Goal: Information Seeking & Learning: Find specific fact

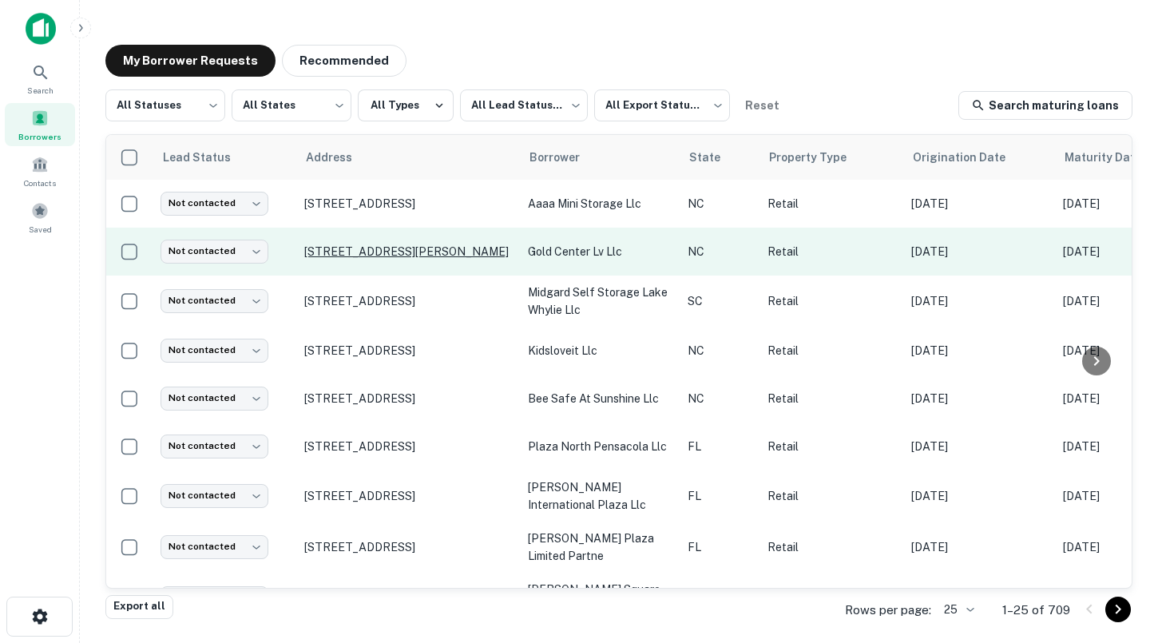
click at [402, 248] on p "[STREET_ADDRESS][PERSON_NAME]" at bounding box center [408, 251] width 208 height 14
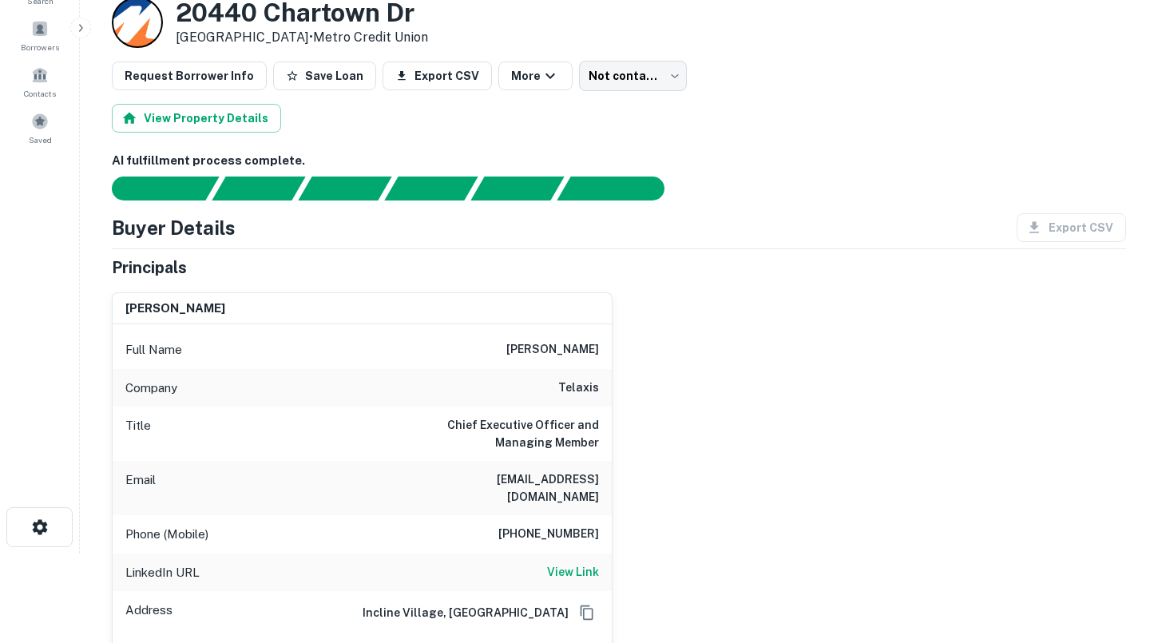
scroll to position [97, 0]
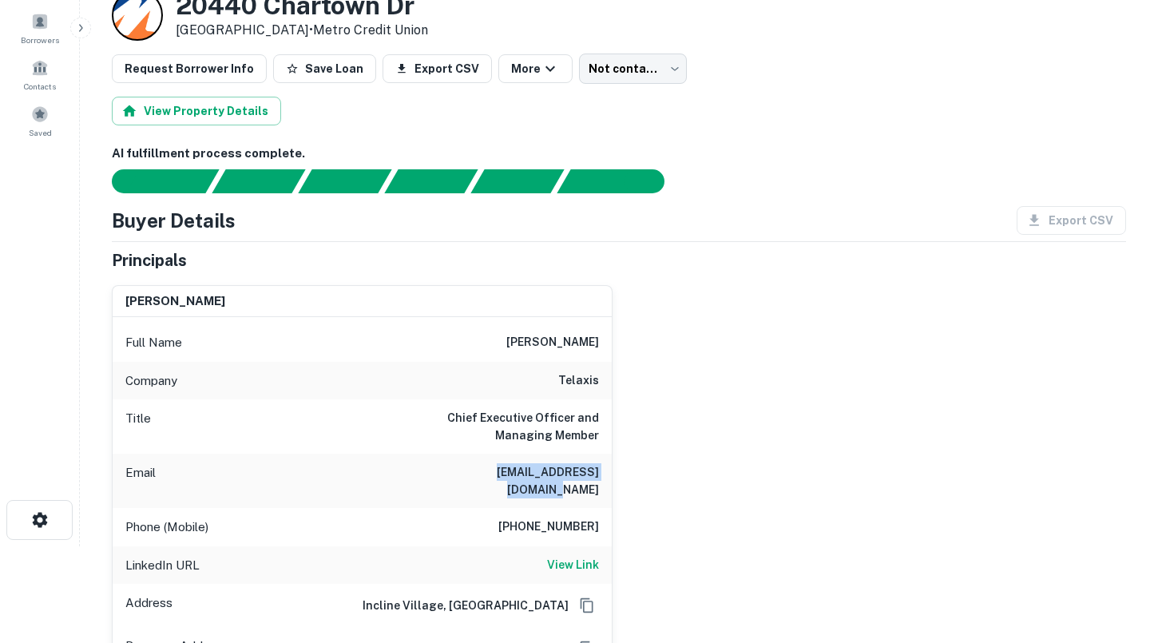
drag, startPoint x: 473, startPoint y: 470, endPoint x: 602, endPoint y: 474, distance: 129.4
click at [602, 474] on div "Email [EMAIL_ADDRESS][DOMAIN_NAME]" at bounding box center [362, 481] width 499 height 54
copy h6 "[EMAIL_ADDRESS][DOMAIN_NAME]"
click at [502, 382] on div "Company telaxis" at bounding box center [362, 381] width 499 height 38
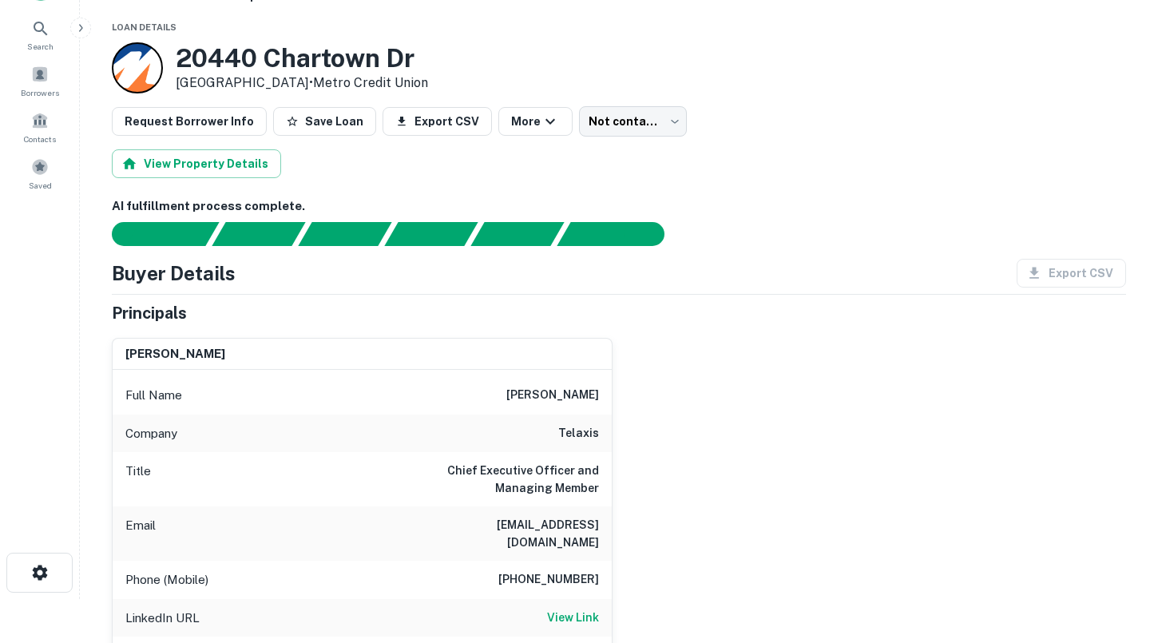
scroll to position [15, 0]
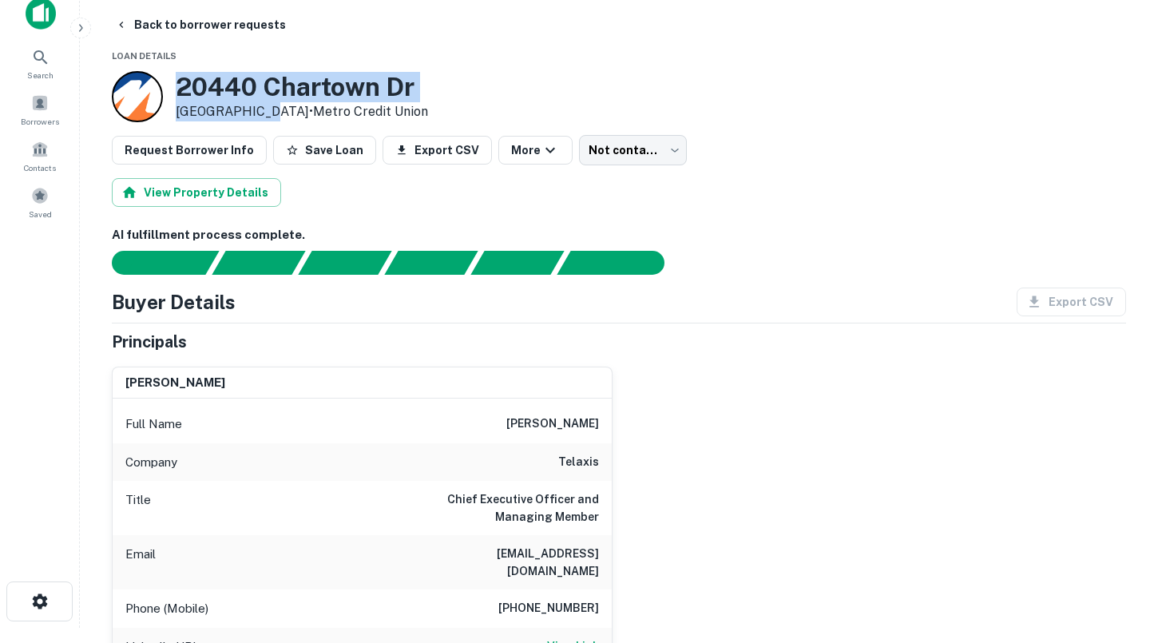
drag, startPoint x: 255, startPoint y: 112, endPoint x: 177, endPoint y: 93, distance: 80.4
click at [177, 93] on div "[STREET_ADDRESS][PERSON_NAME] • Metro Credit Union" at bounding box center [302, 97] width 252 height 50
copy div "[STREET_ADDRESS][PERSON_NAME]"
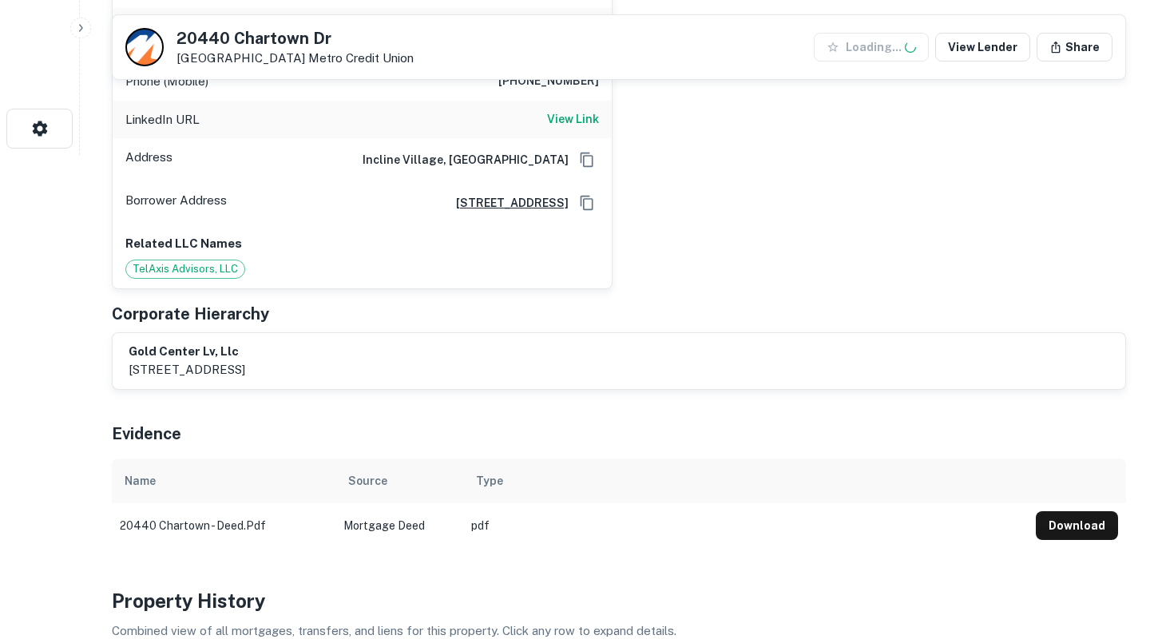
scroll to position [605, 0]
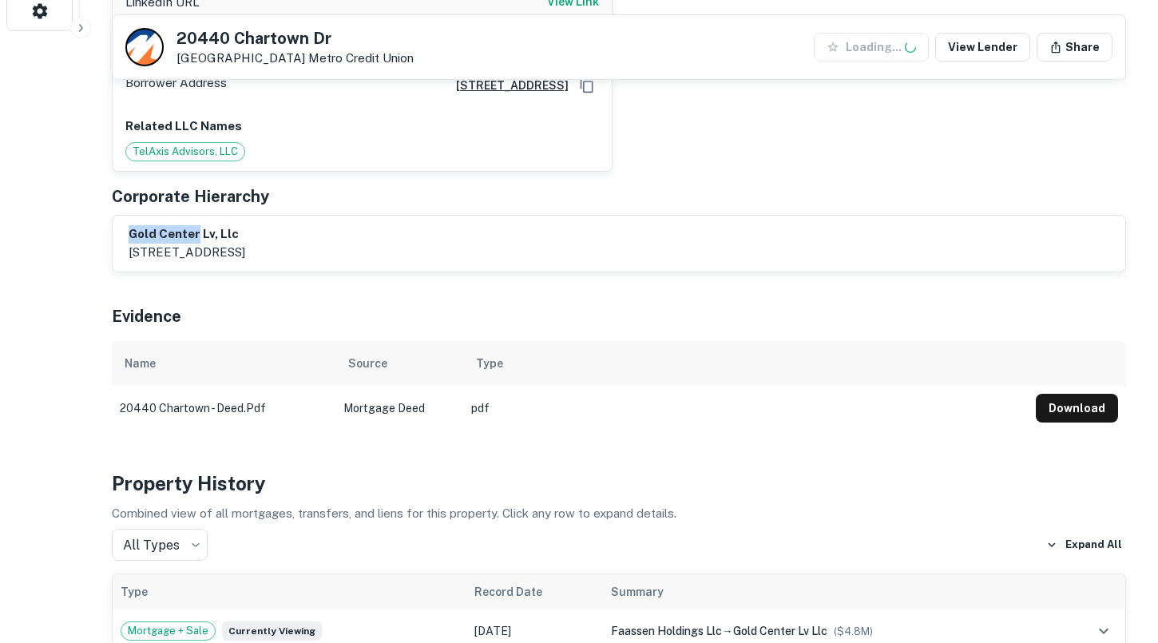
drag, startPoint x: 126, startPoint y: 218, endPoint x: 196, endPoint y: 216, distance: 69.5
click at [196, 216] on div "gold center lv, llc [STREET_ADDRESS]" at bounding box center [619, 244] width 1013 height 56
copy h6 "[GEOGRAPHIC_DATA]"
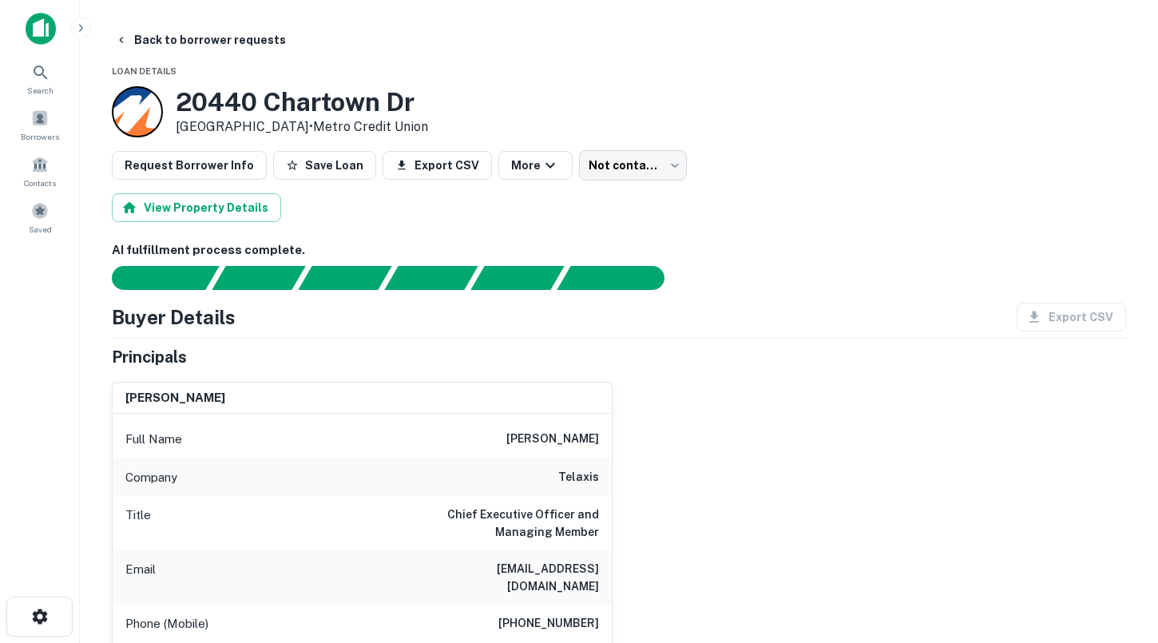
scroll to position [23, 0]
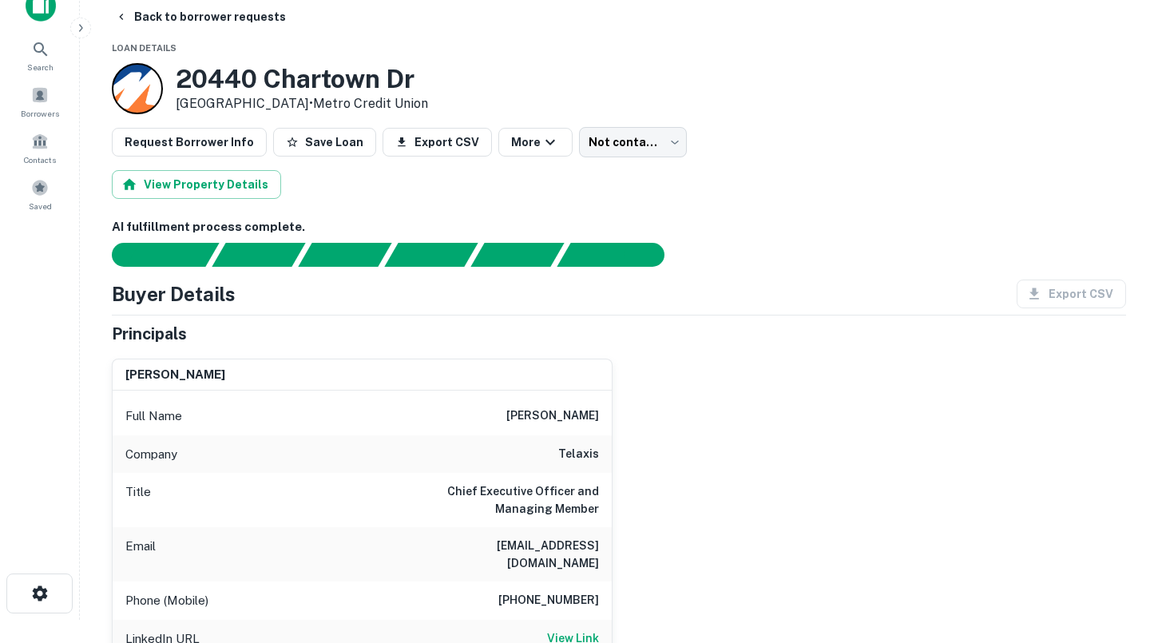
copy h6 "[GEOGRAPHIC_DATA]"
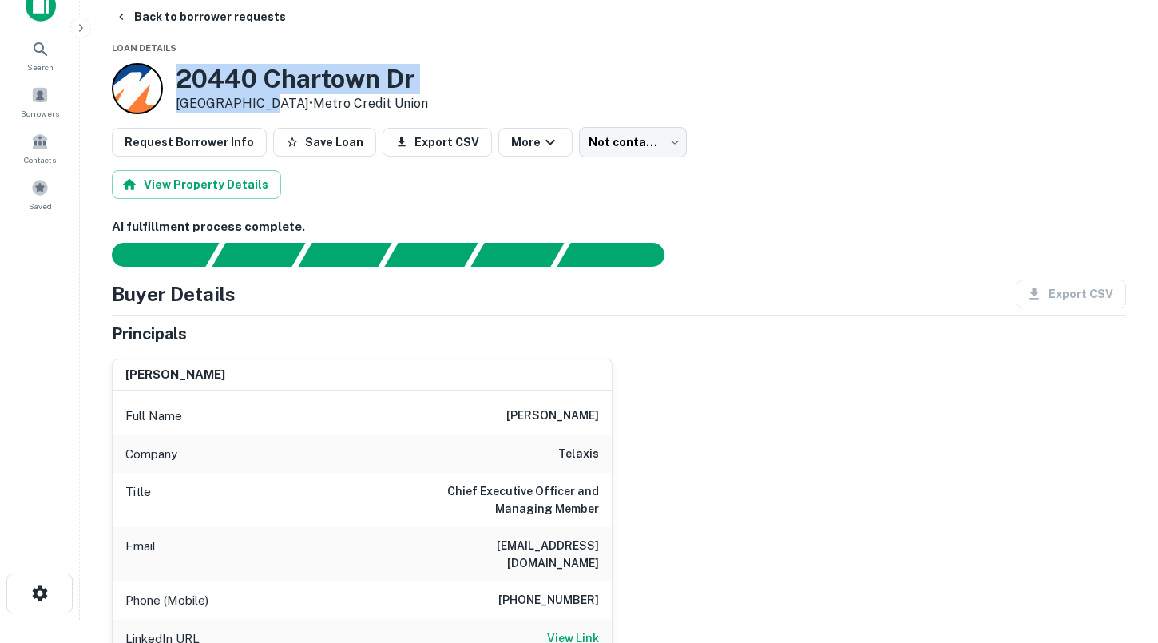
drag, startPoint x: 255, startPoint y: 103, endPoint x: 183, endPoint y: 79, distance: 75.8
click at [183, 79] on div "[STREET_ADDRESS][PERSON_NAME] • Metro Credit Union" at bounding box center [302, 89] width 252 height 50
copy div "[STREET_ADDRESS][PERSON_NAME]"
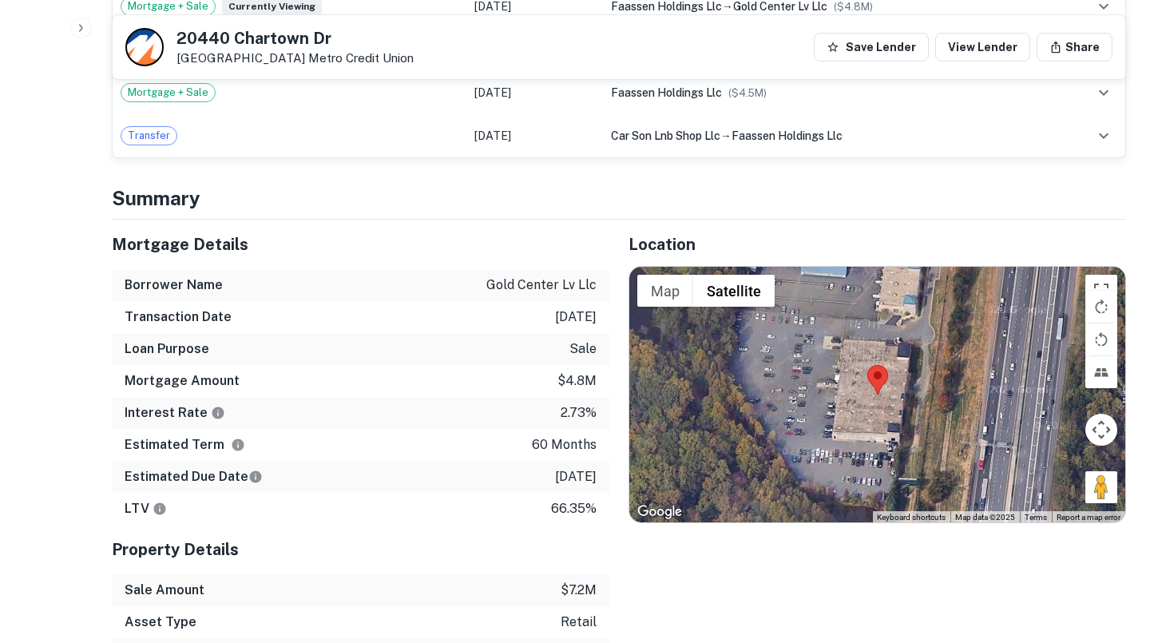
scroll to position [1273, 0]
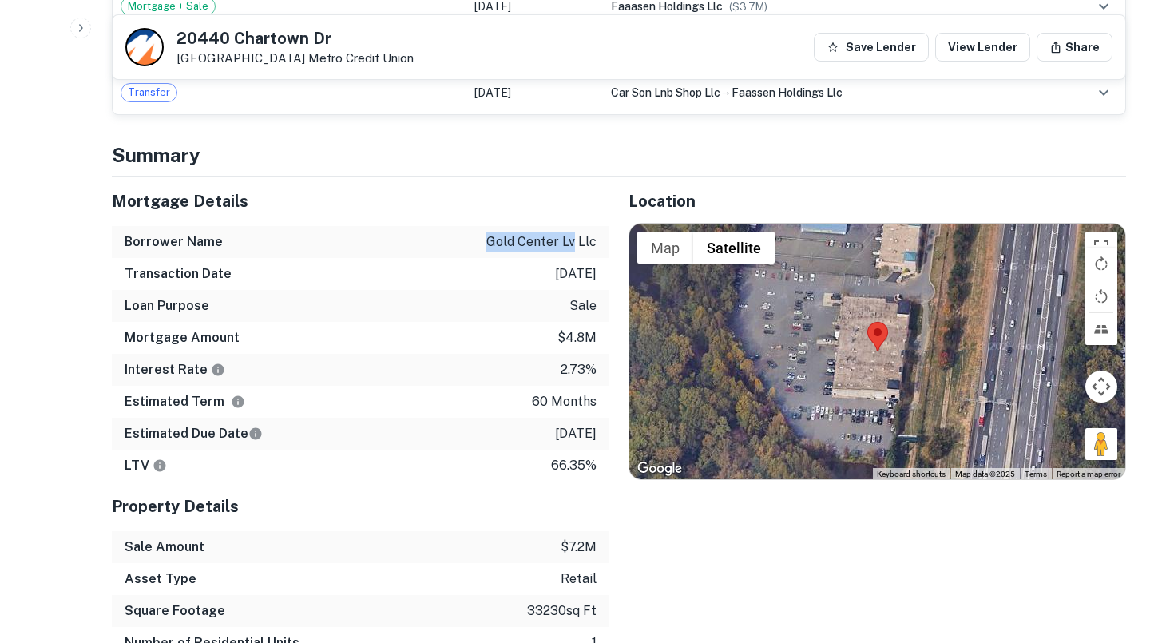
drag, startPoint x: 575, startPoint y: 226, endPoint x: 486, endPoint y: 228, distance: 88.7
click at [486, 228] on div "Borrower Name gold center lv llc" at bounding box center [361, 242] width 498 height 32
drag, startPoint x: 248, startPoint y: 59, endPoint x: 170, endPoint y: 38, distance: 81.2
click at [170, 38] on div "[STREET_ADDRESS][PERSON_NAME] Metro Credit Union" at bounding box center [269, 47] width 288 height 38
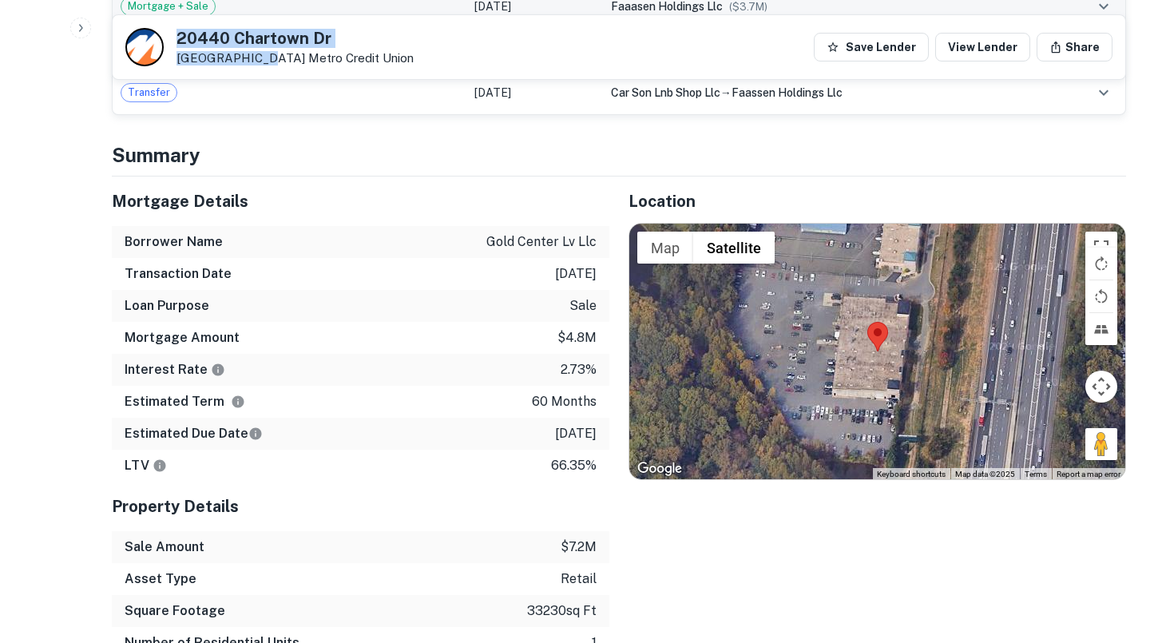
copy div "[STREET_ADDRESS][PERSON_NAME]"
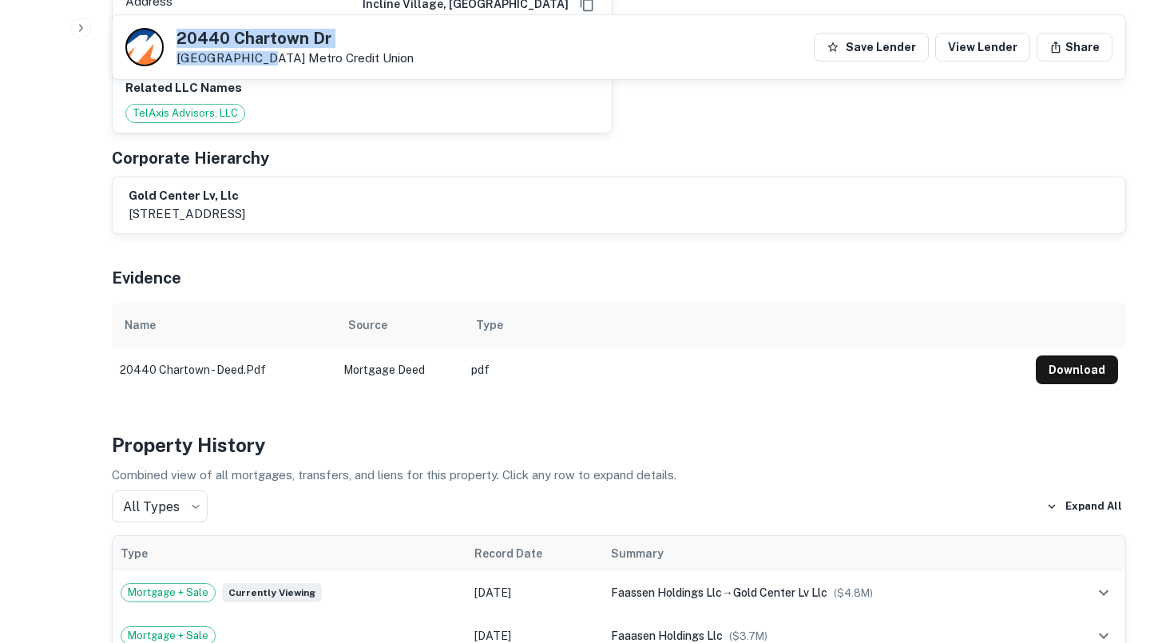
scroll to position [0, 0]
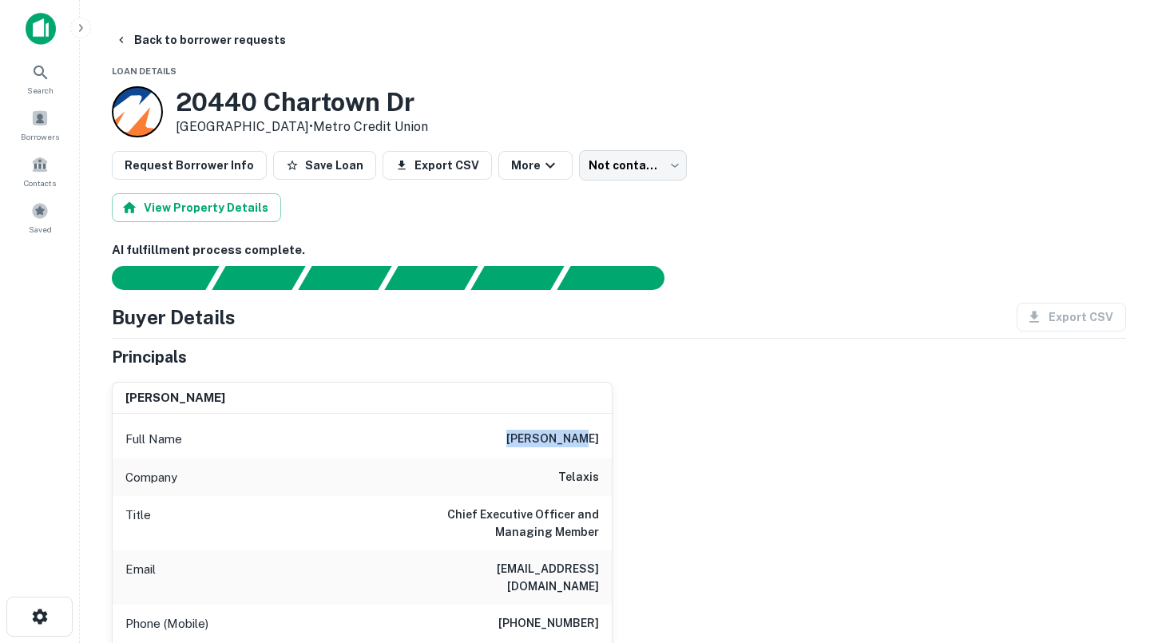
drag, startPoint x: 545, startPoint y: 438, endPoint x: 601, endPoint y: 438, distance: 56.7
click at [601, 438] on div "Full Name [PERSON_NAME]" at bounding box center [362, 439] width 499 height 38
copy h6 "[PERSON_NAME]"
